Goal: Information Seeking & Learning: Learn about a topic

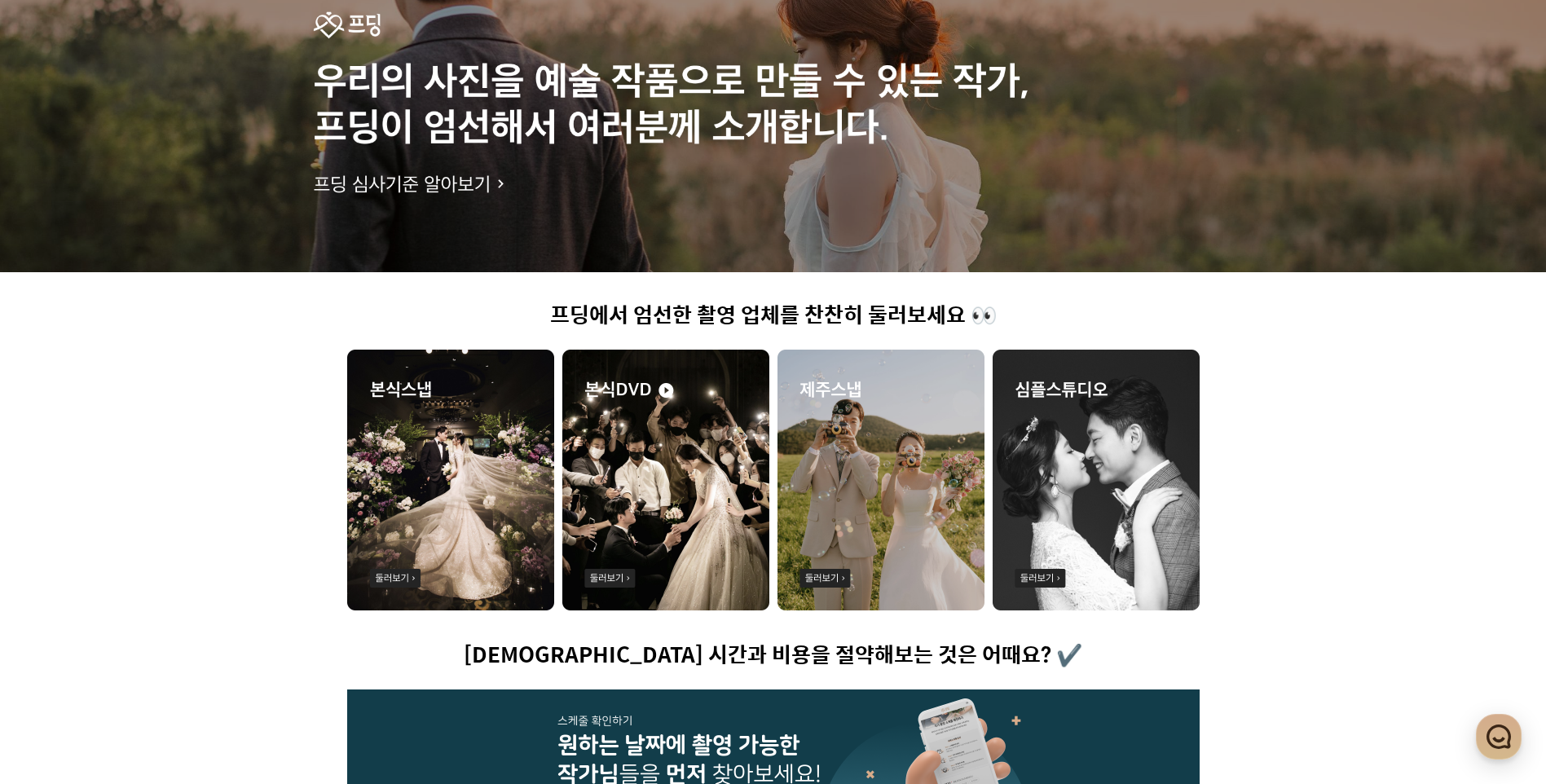
scroll to position [245, 0]
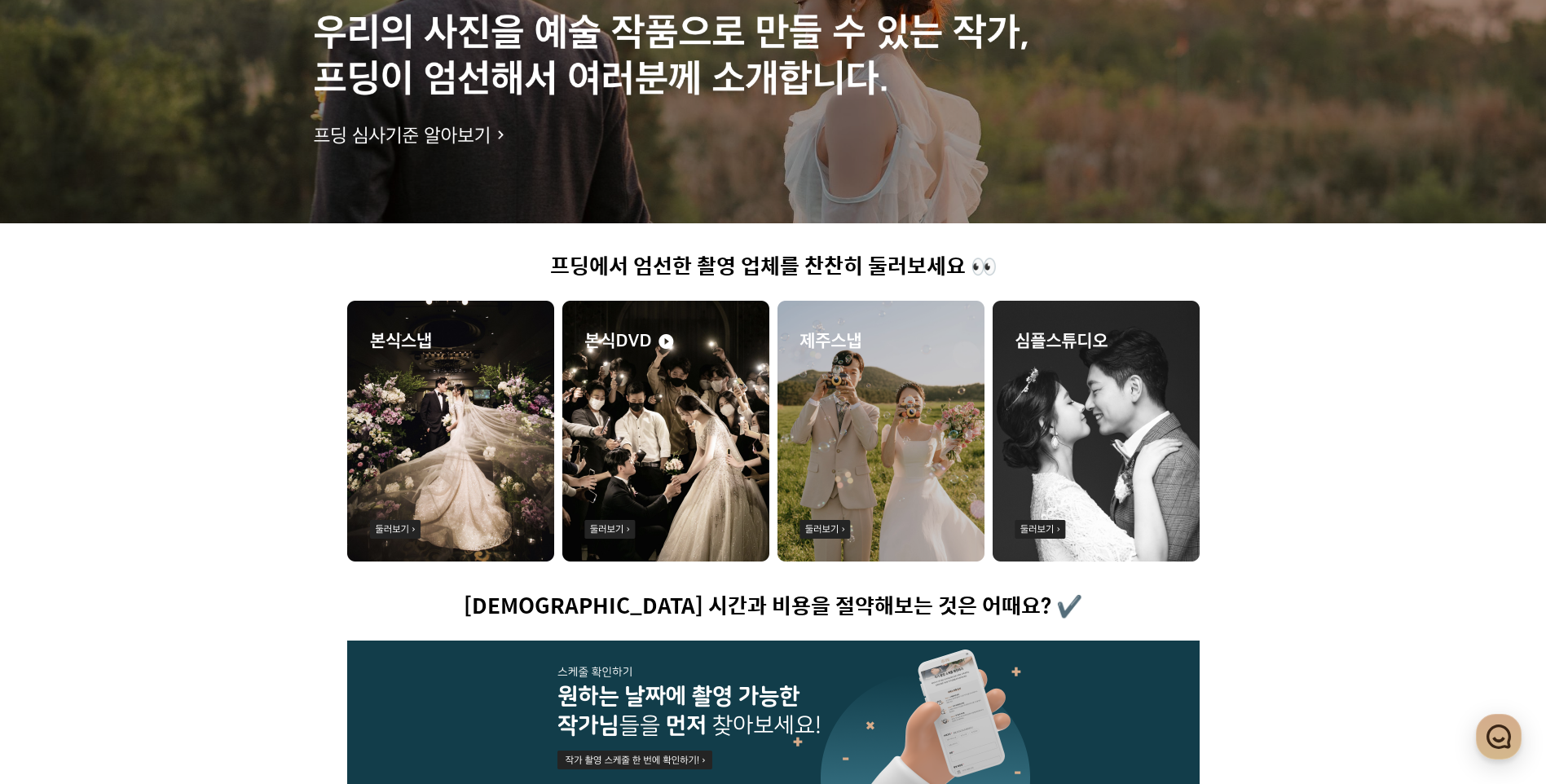
click at [876, 488] on img at bounding box center [880, 431] width 207 height 261
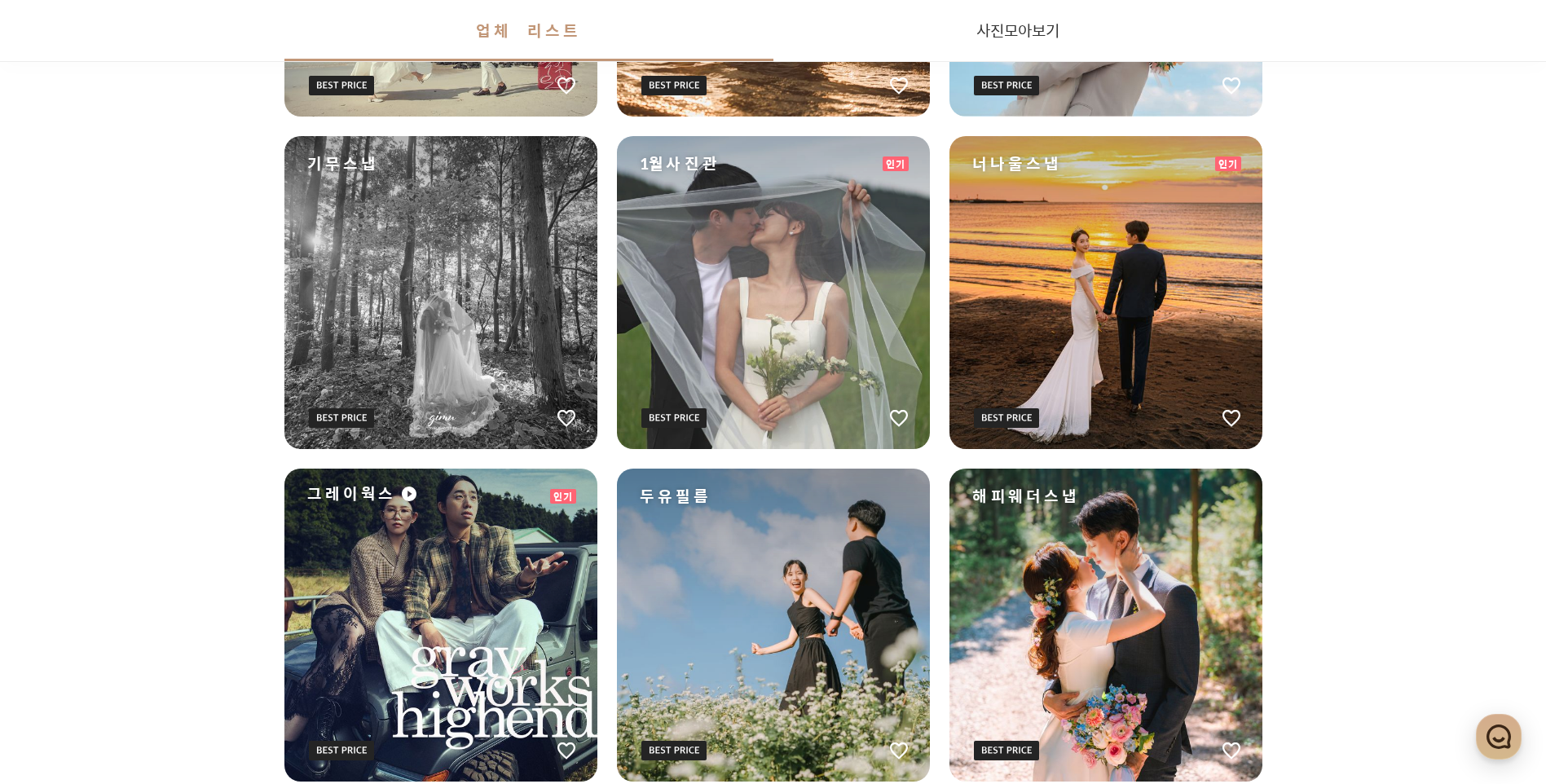
scroll to position [733, 0]
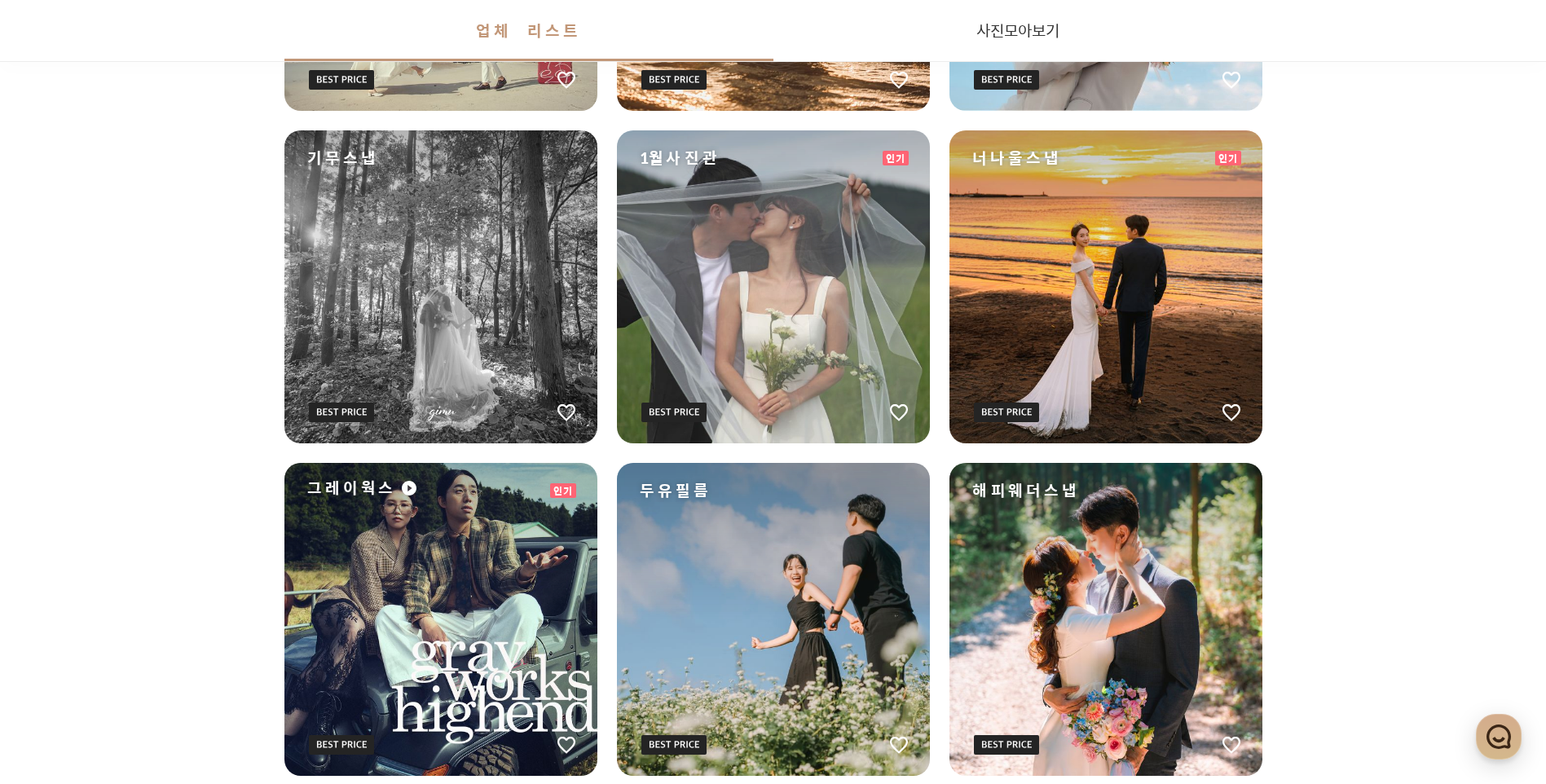
click at [817, 592] on div "두유필름" at bounding box center [773, 619] width 313 height 313
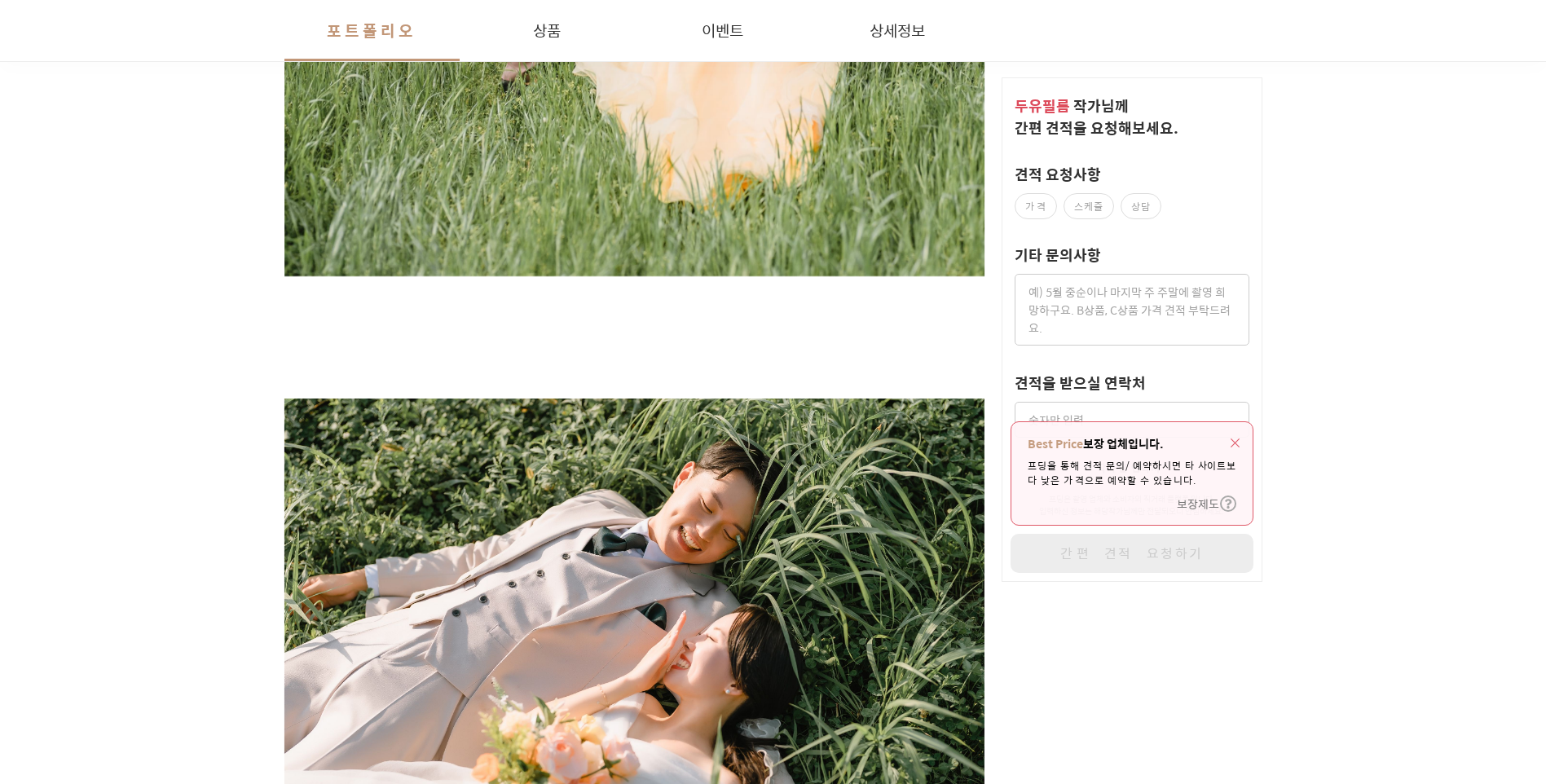
scroll to position [1141, 0]
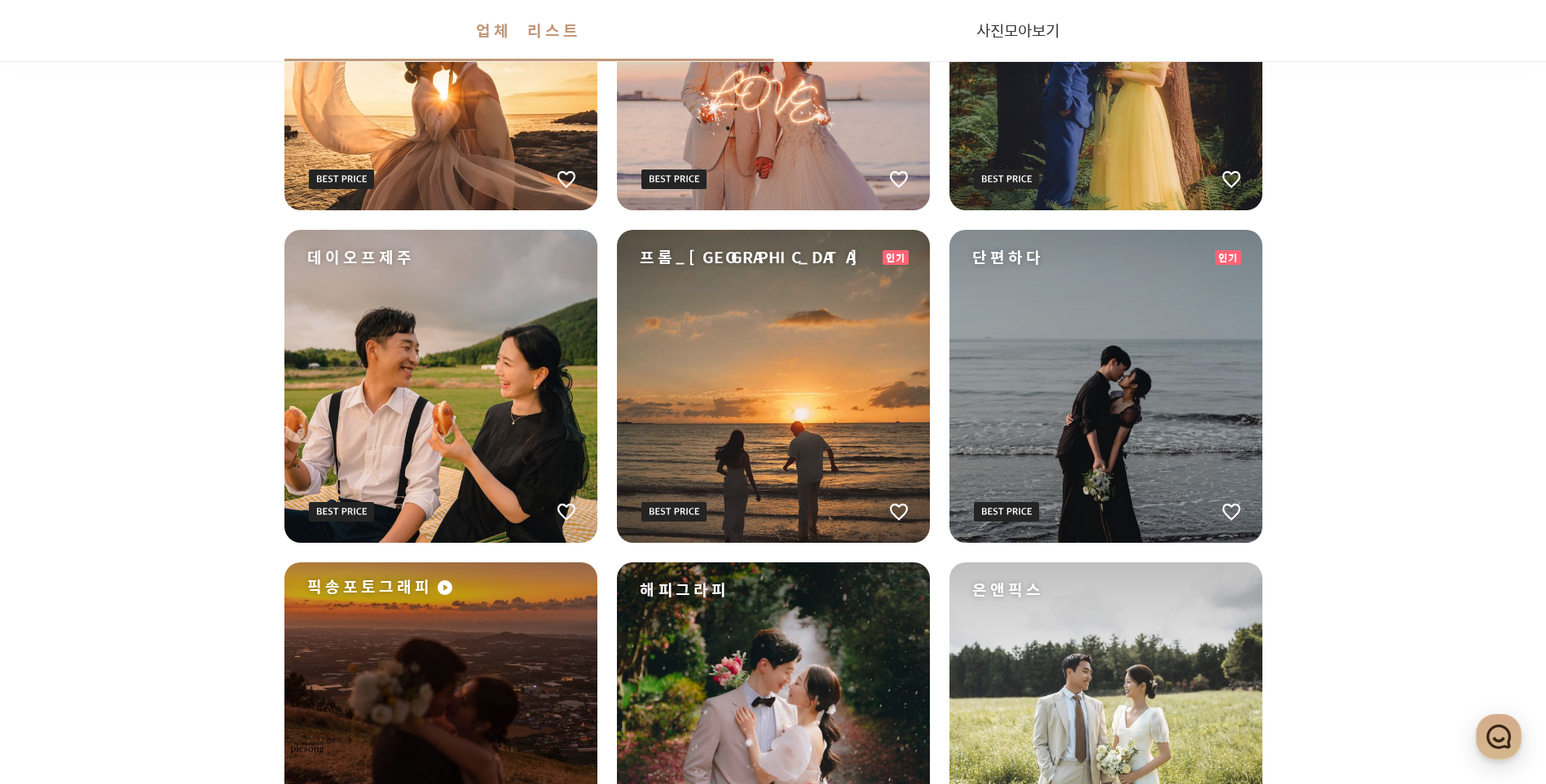
scroll to position [2199, 0]
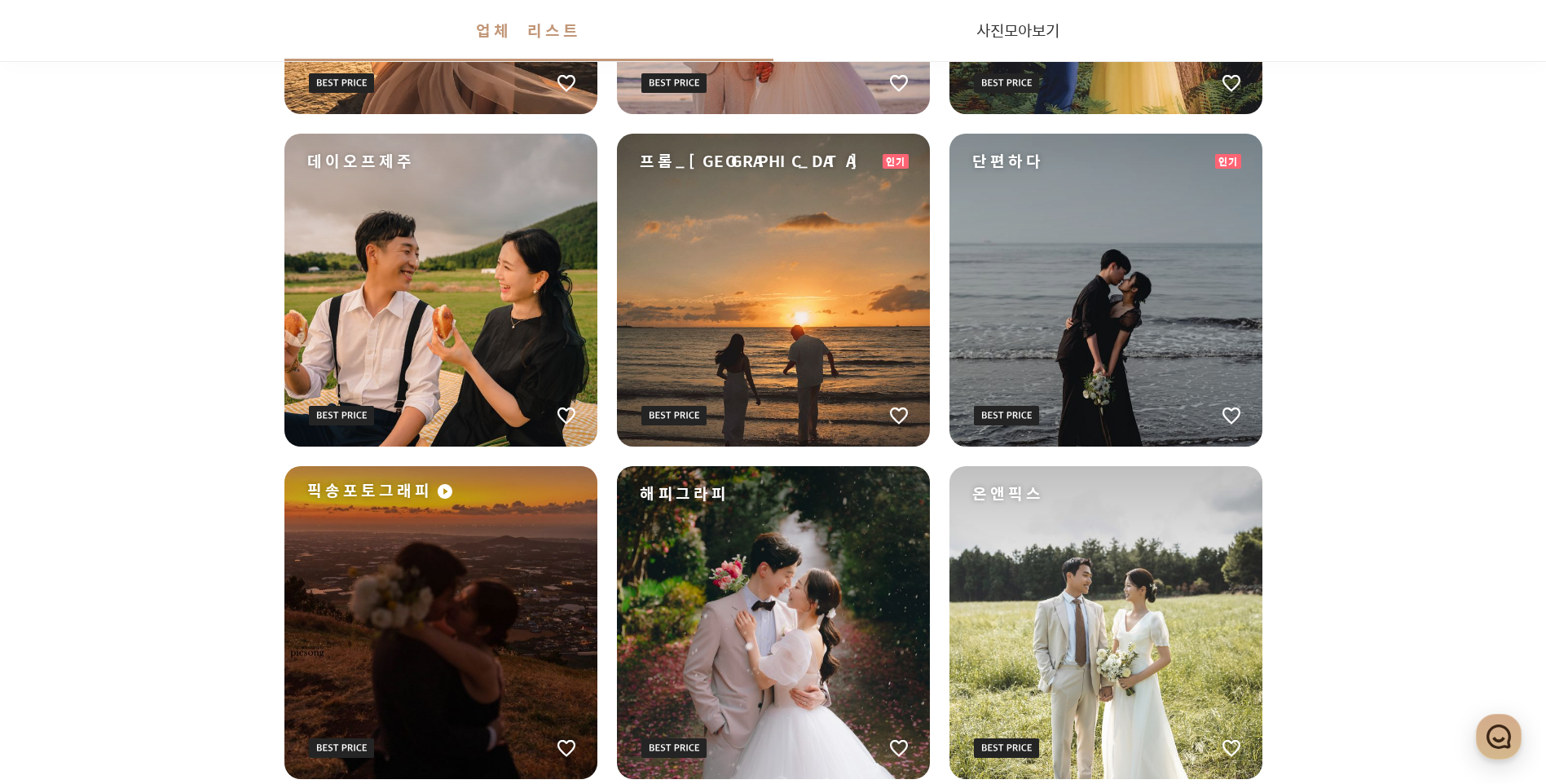
click at [1154, 265] on div "단편하다" at bounding box center [1105, 290] width 313 height 313
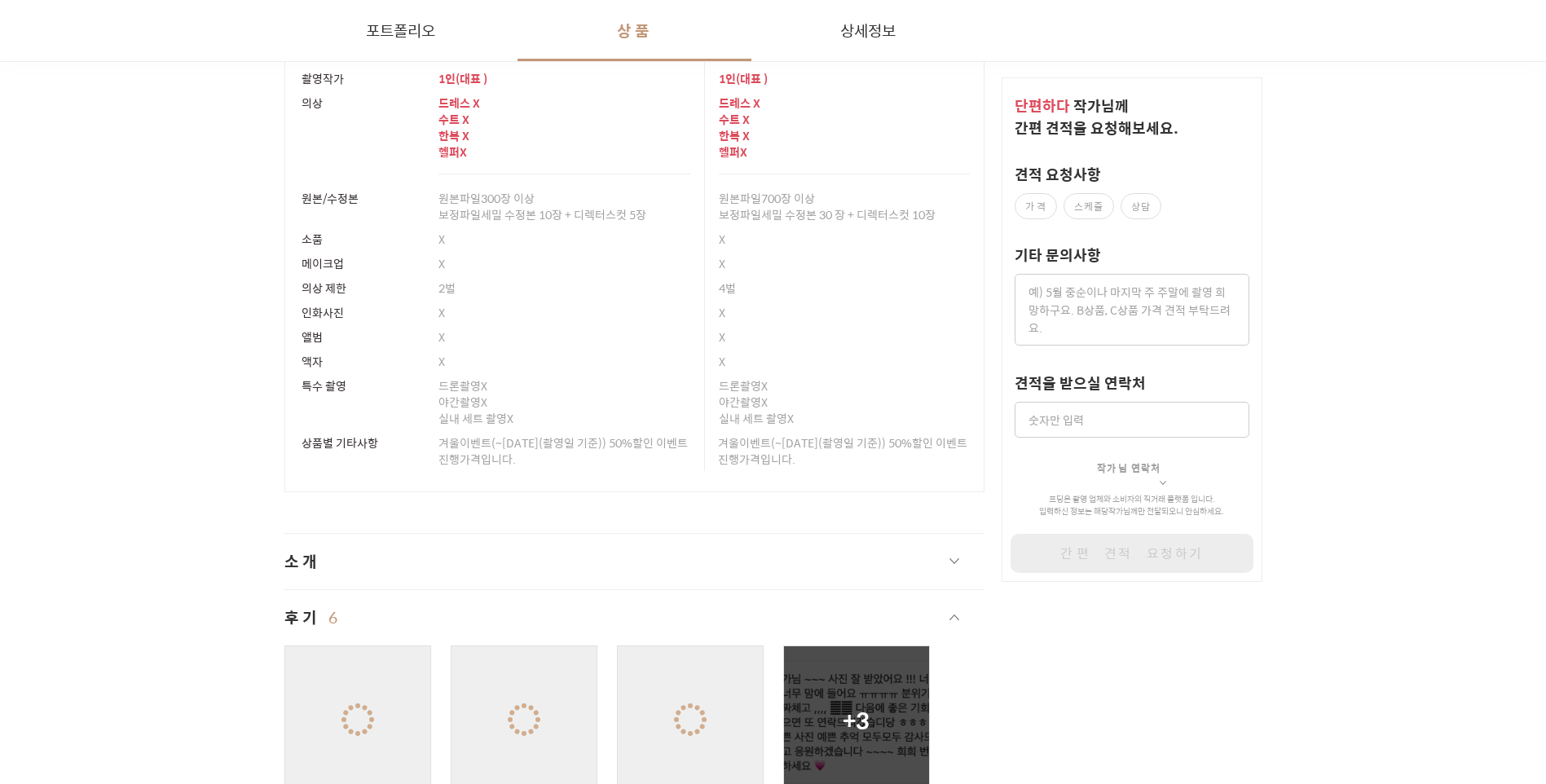
scroll to position [4237, 0]
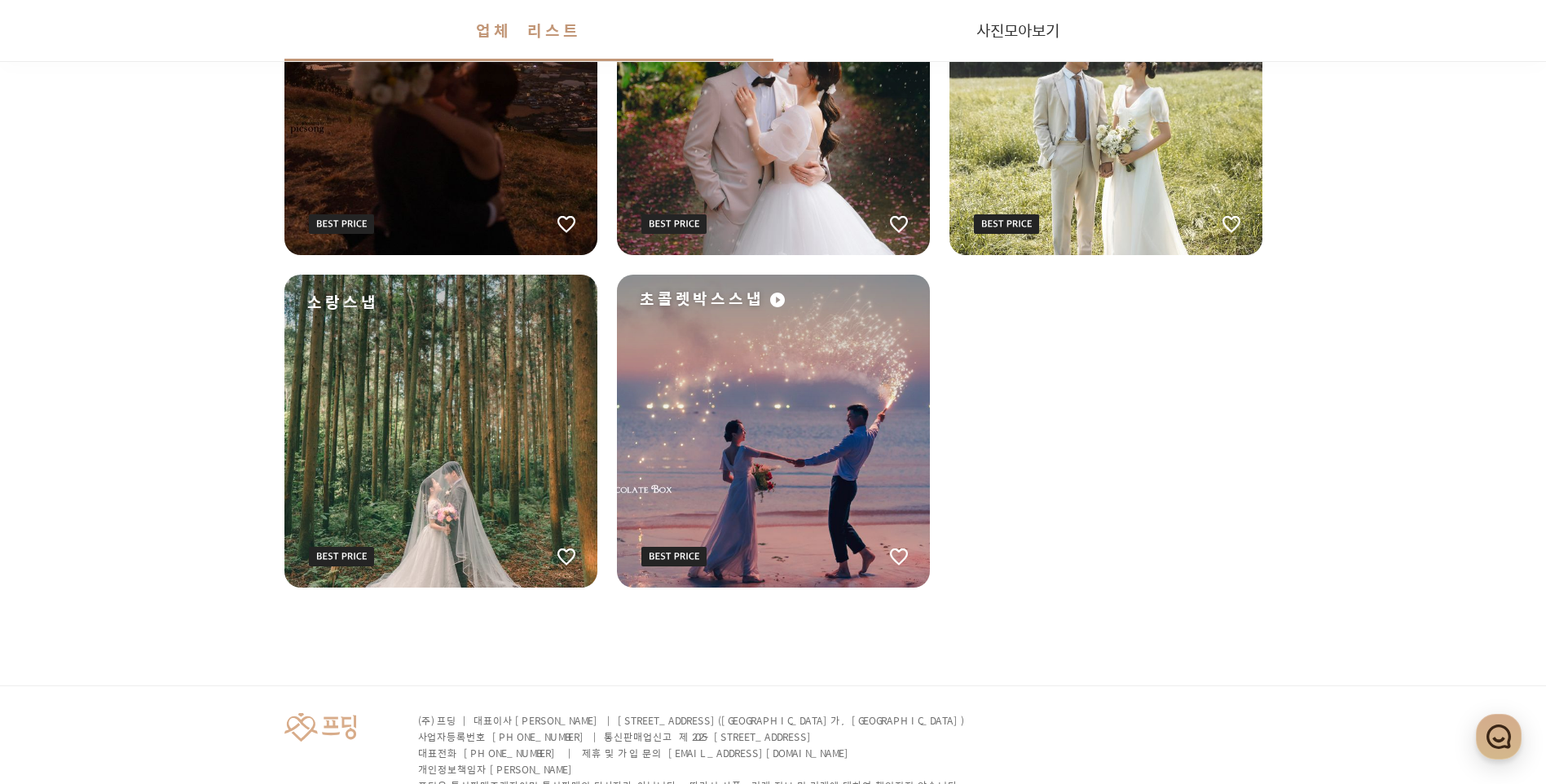
scroll to position [2811, 0]
